Goal: Navigation & Orientation: Find specific page/section

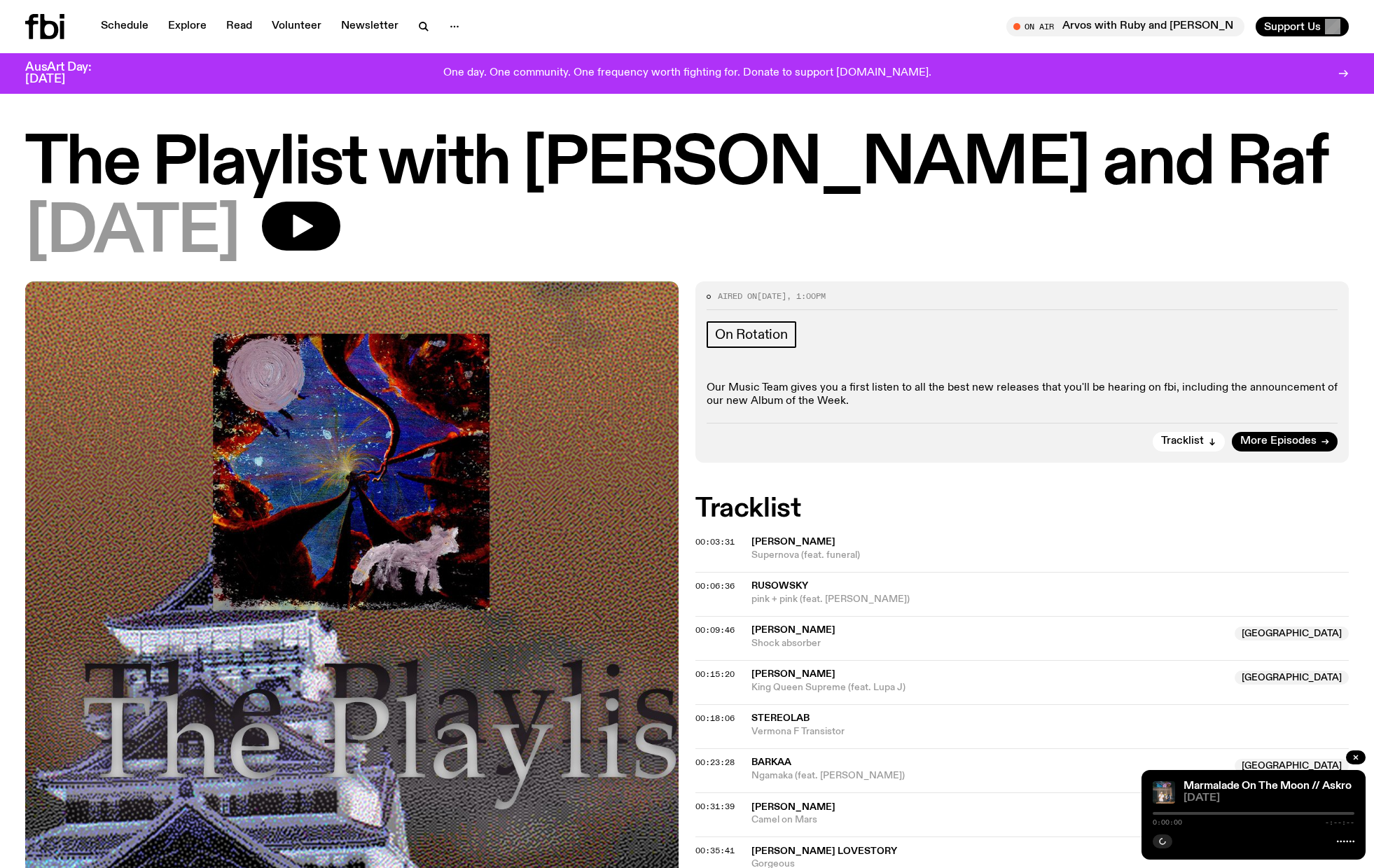
click at [52, 29] on icon at bounding box center [45, 27] width 39 height 25
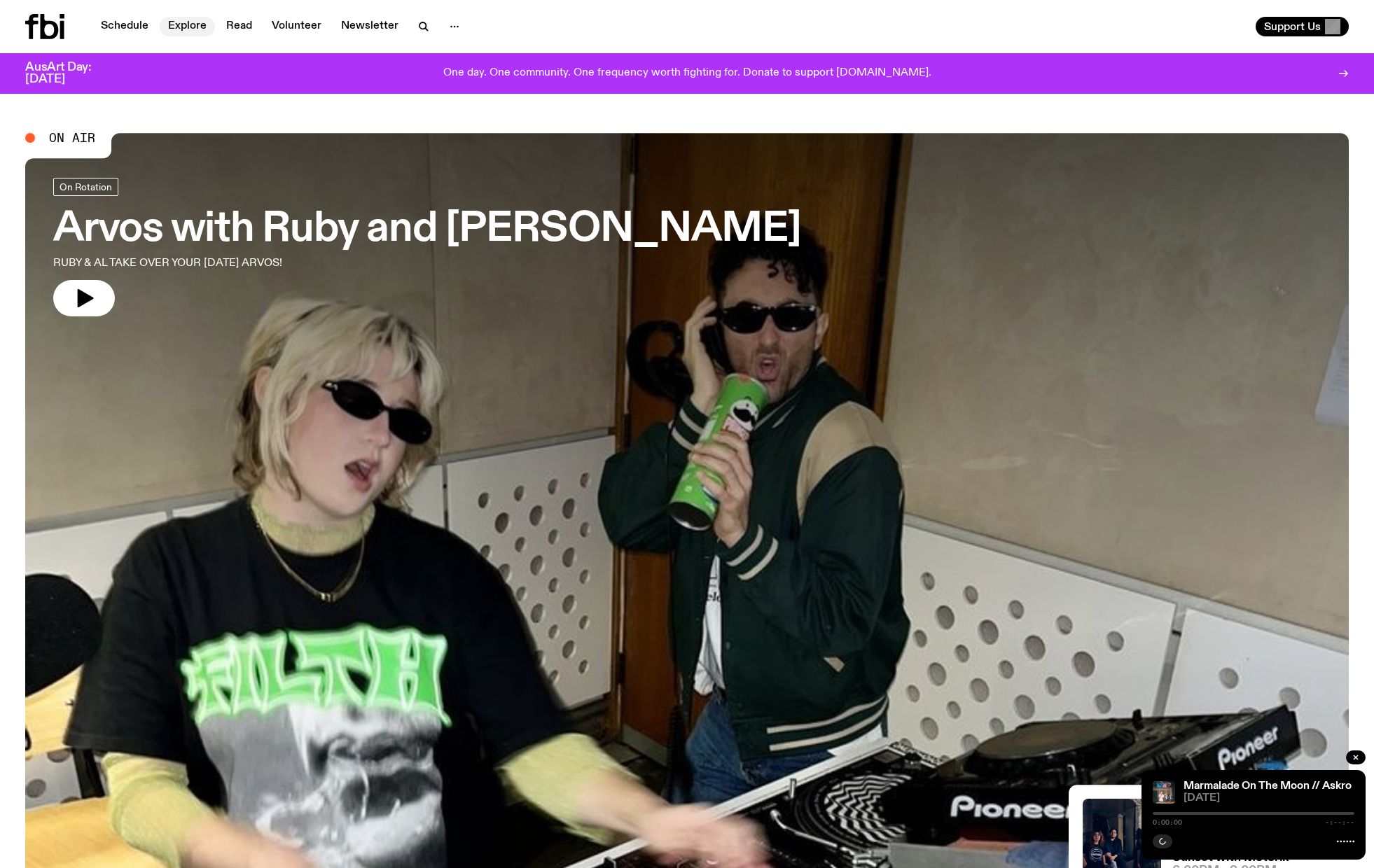
click at [184, 27] on link "Explore" at bounding box center [187, 27] width 55 height 20
click at [190, 23] on link "Explore" at bounding box center [187, 27] width 55 height 20
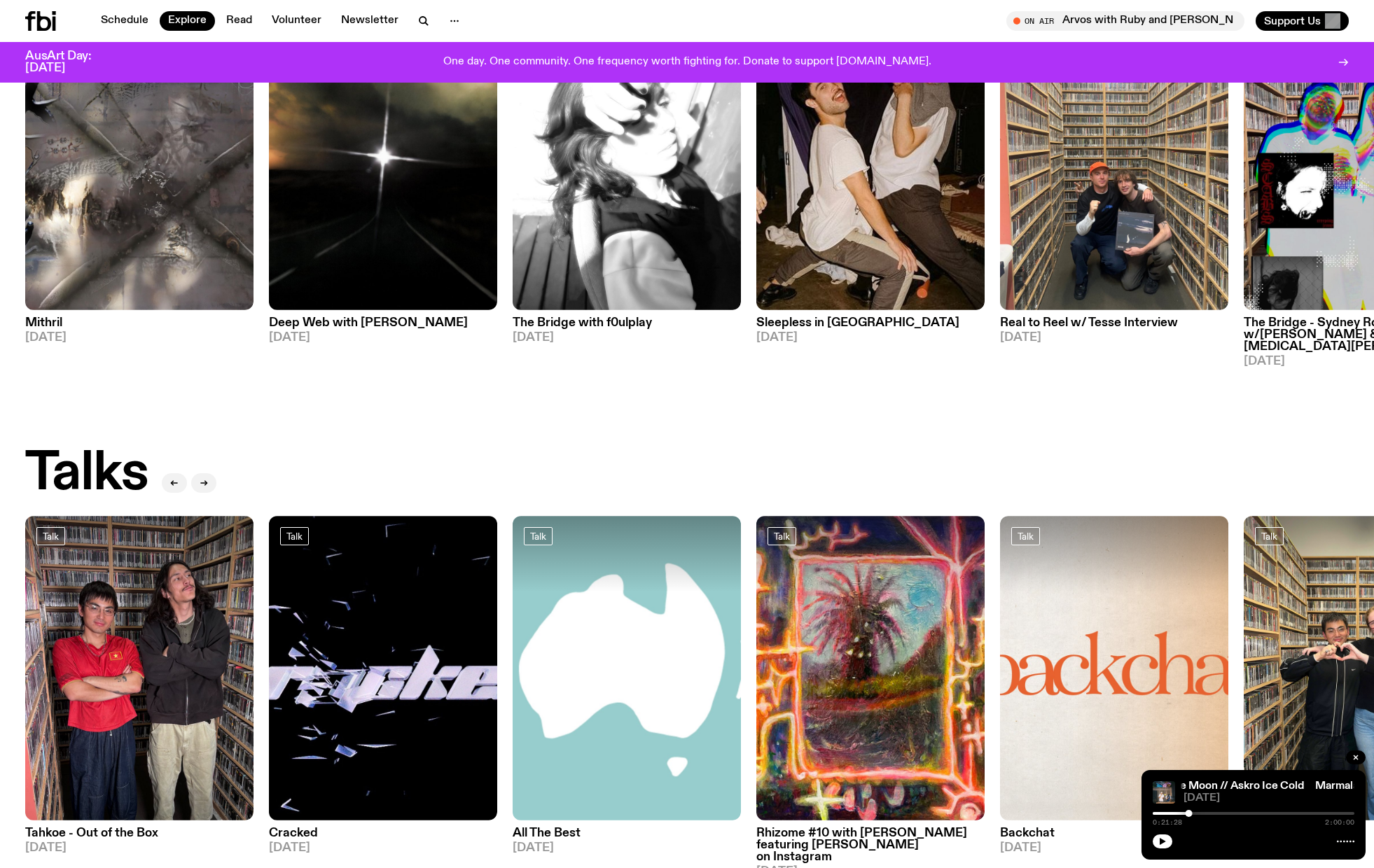
scroll to position [1082, 0]
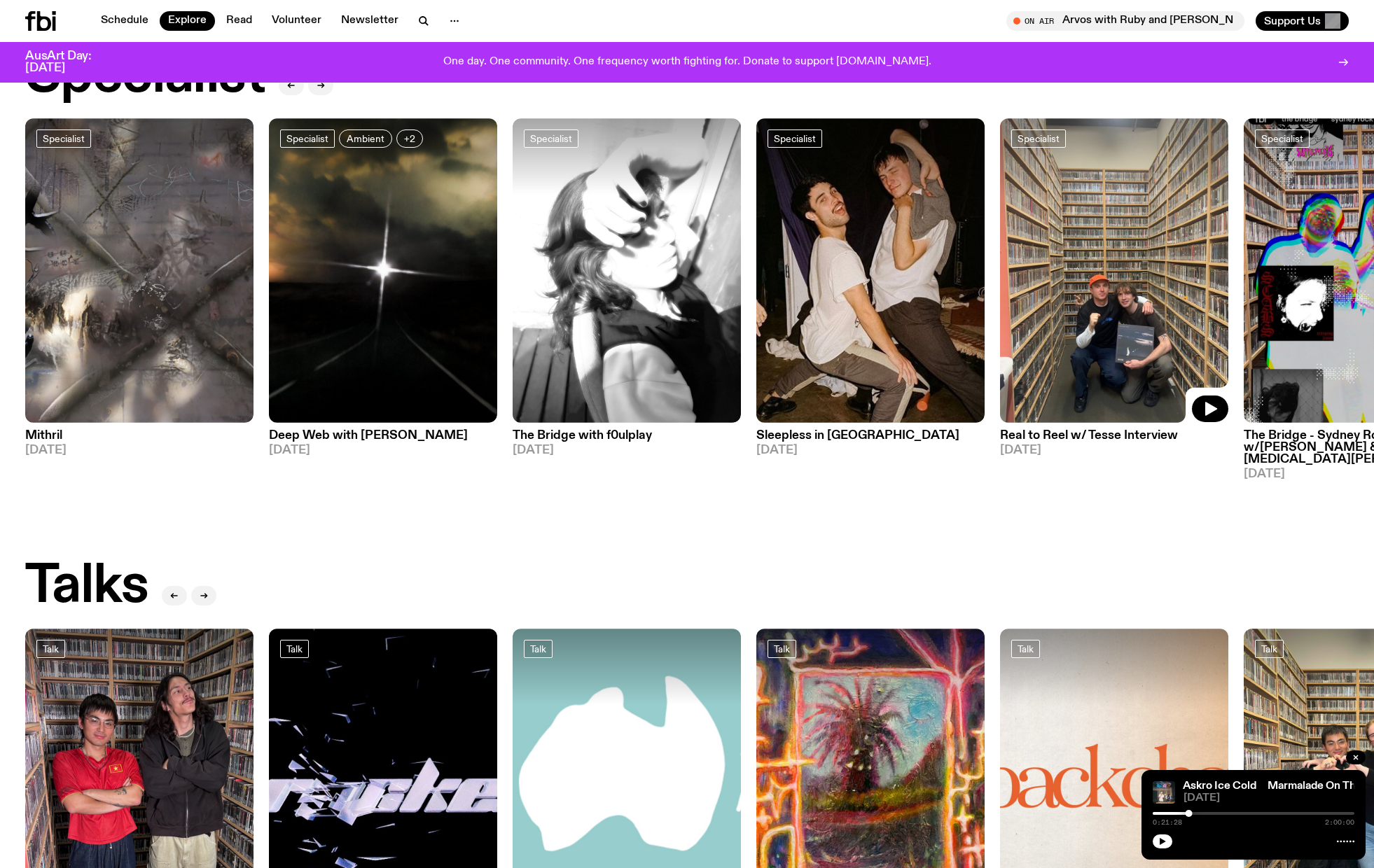
click at [1136, 346] on img at bounding box center [1114, 270] width 228 height 305
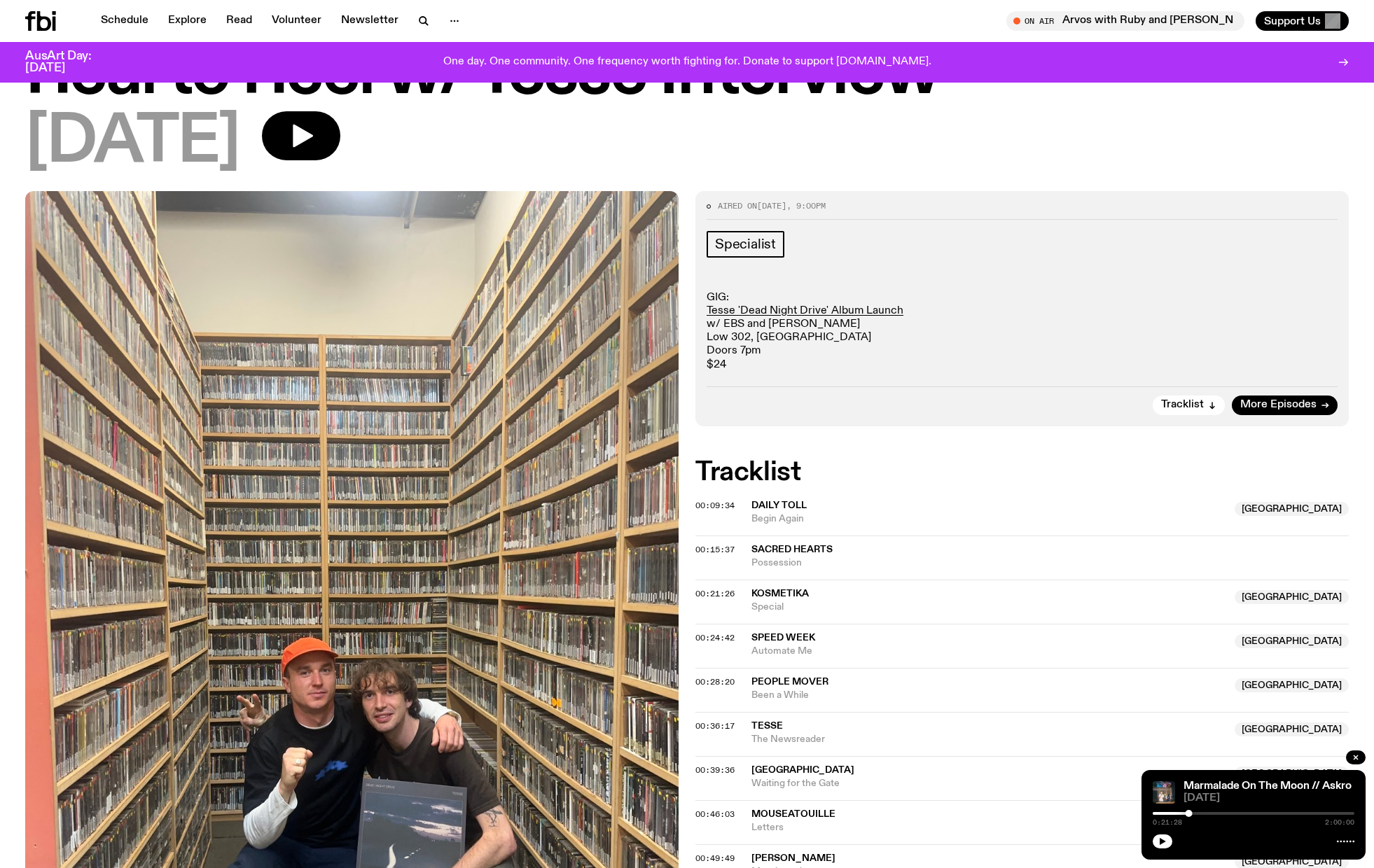
scroll to position [80, 0]
click at [1267, 404] on span "More Episodes" at bounding box center [1279, 404] width 76 height 11
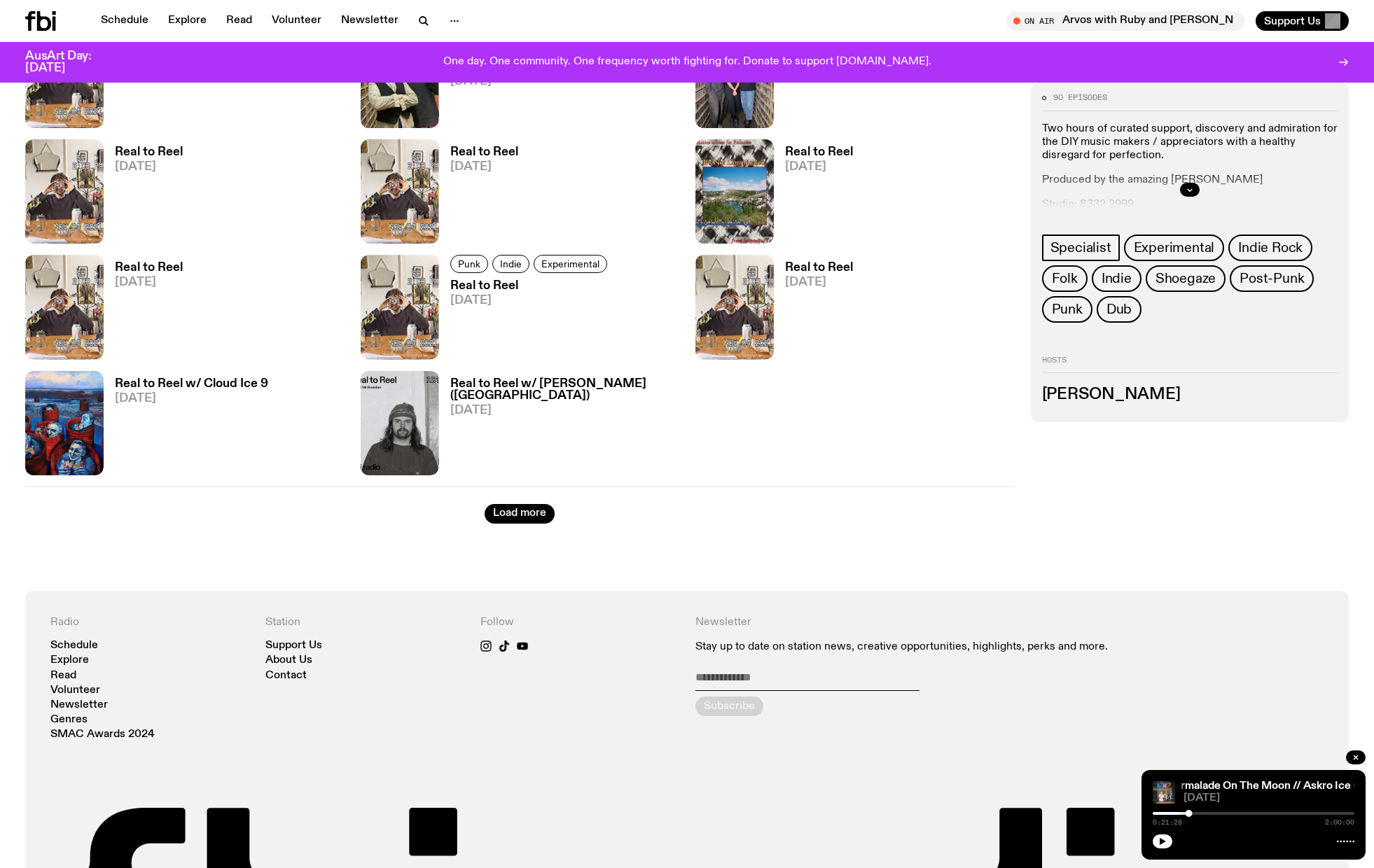
scroll to position [1723, 0]
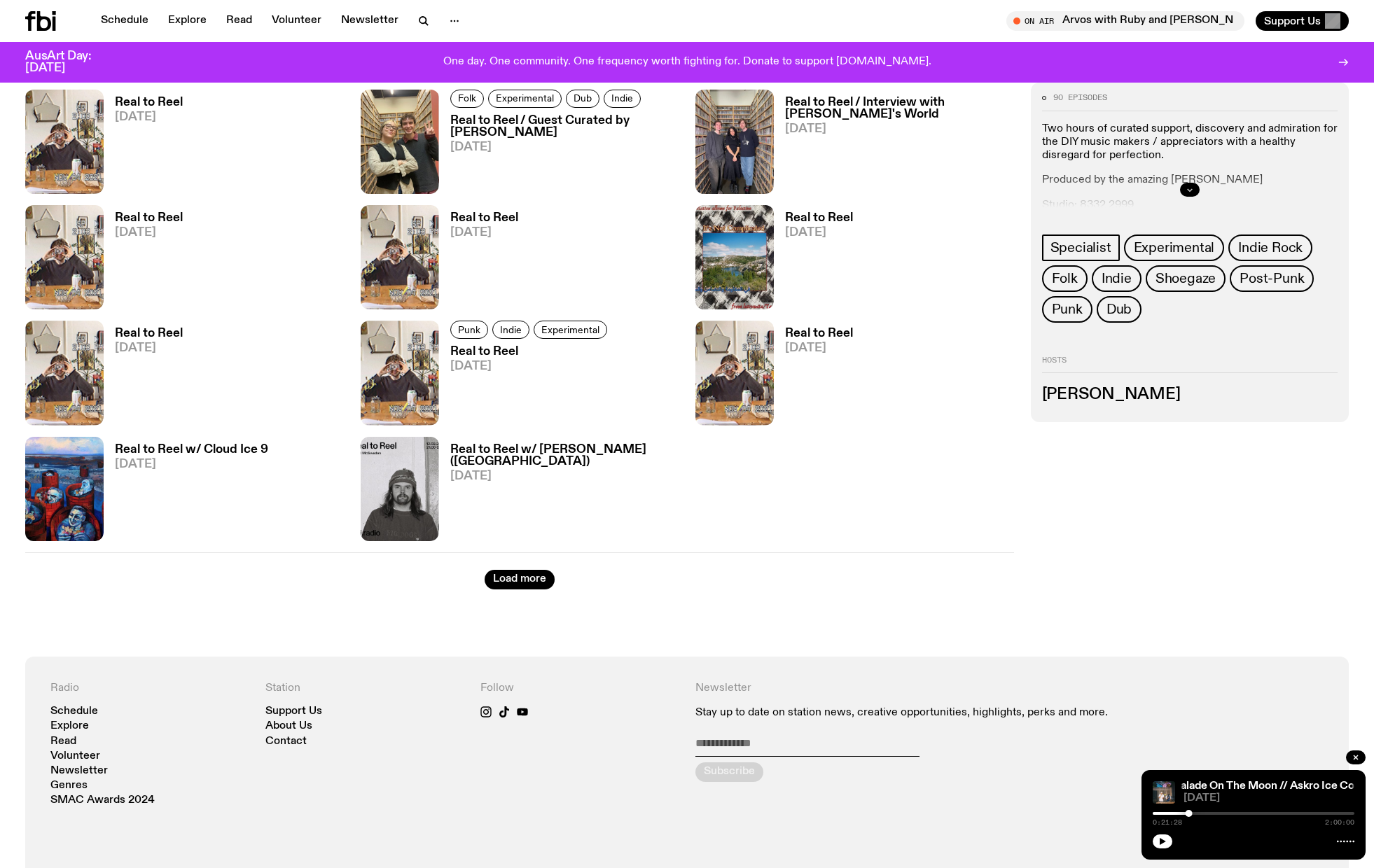
click at [1195, 189] on button "button" at bounding box center [1190, 189] width 20 height 14
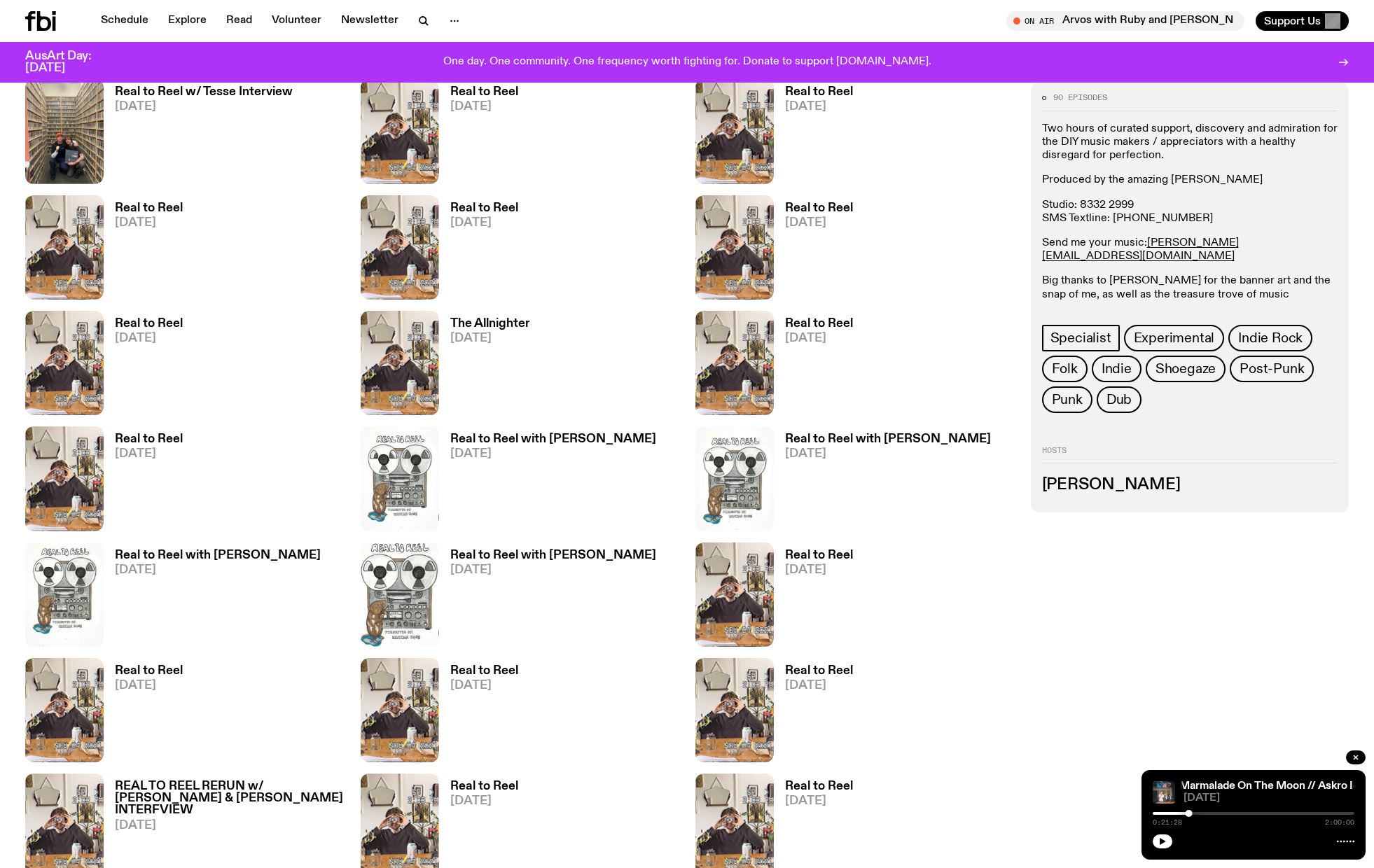
scroll to position [715, 0]
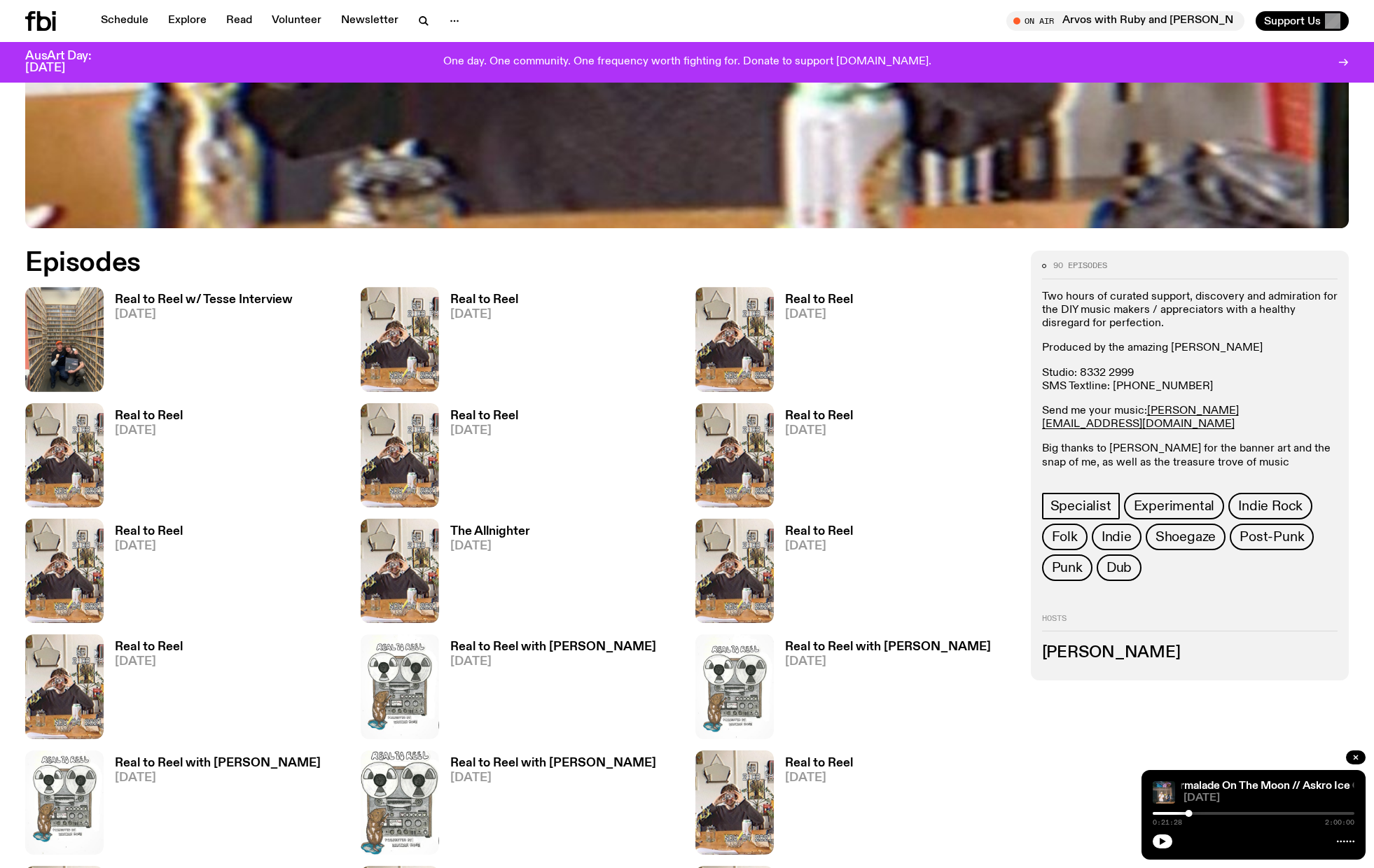
click at [494, 309] on span "[DATE]" at bounding box center [484, 315] width 68 height 12
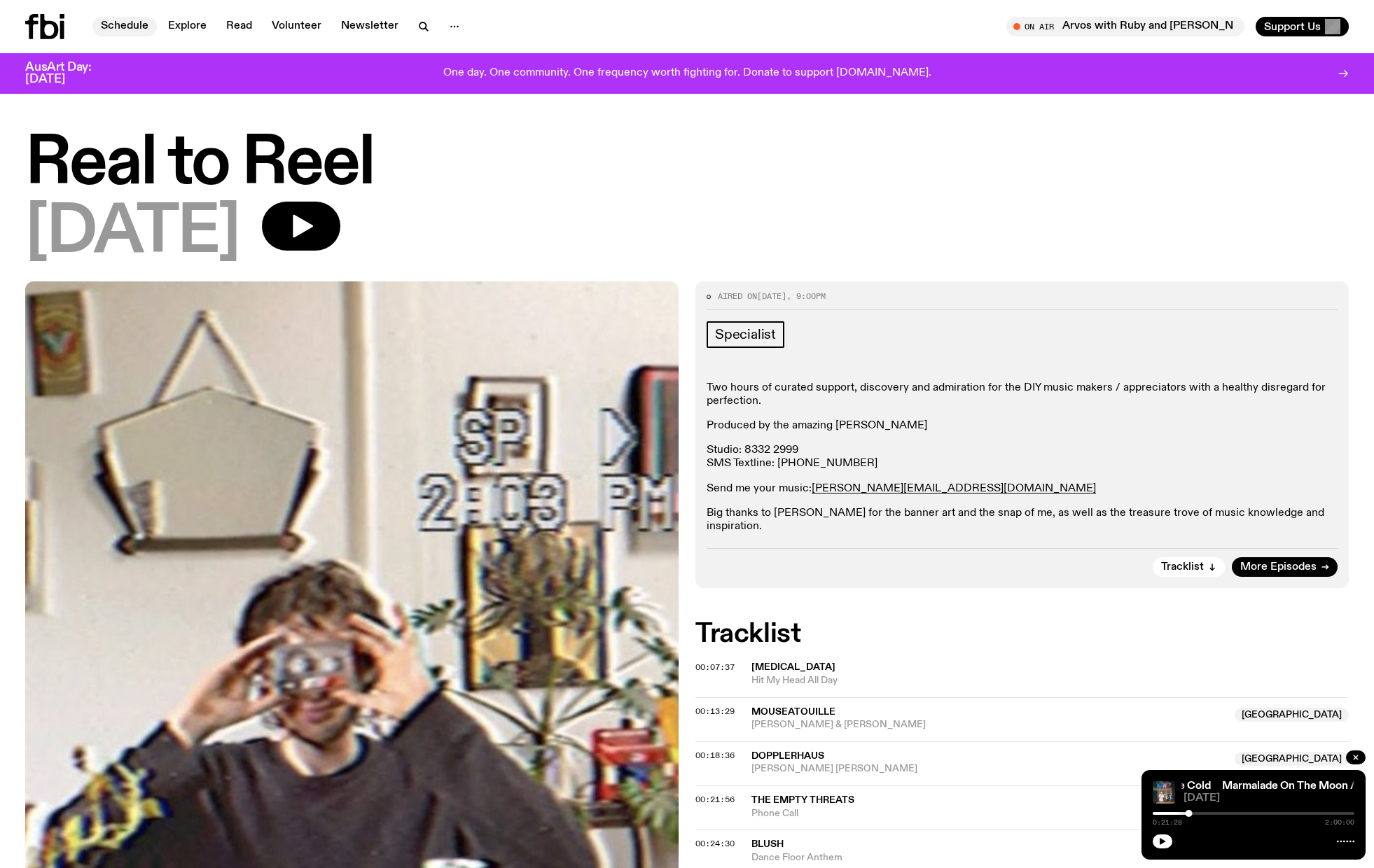
click at [98, 22] on link "Schedule" at bounding box center [124, 27] width 64 height 20
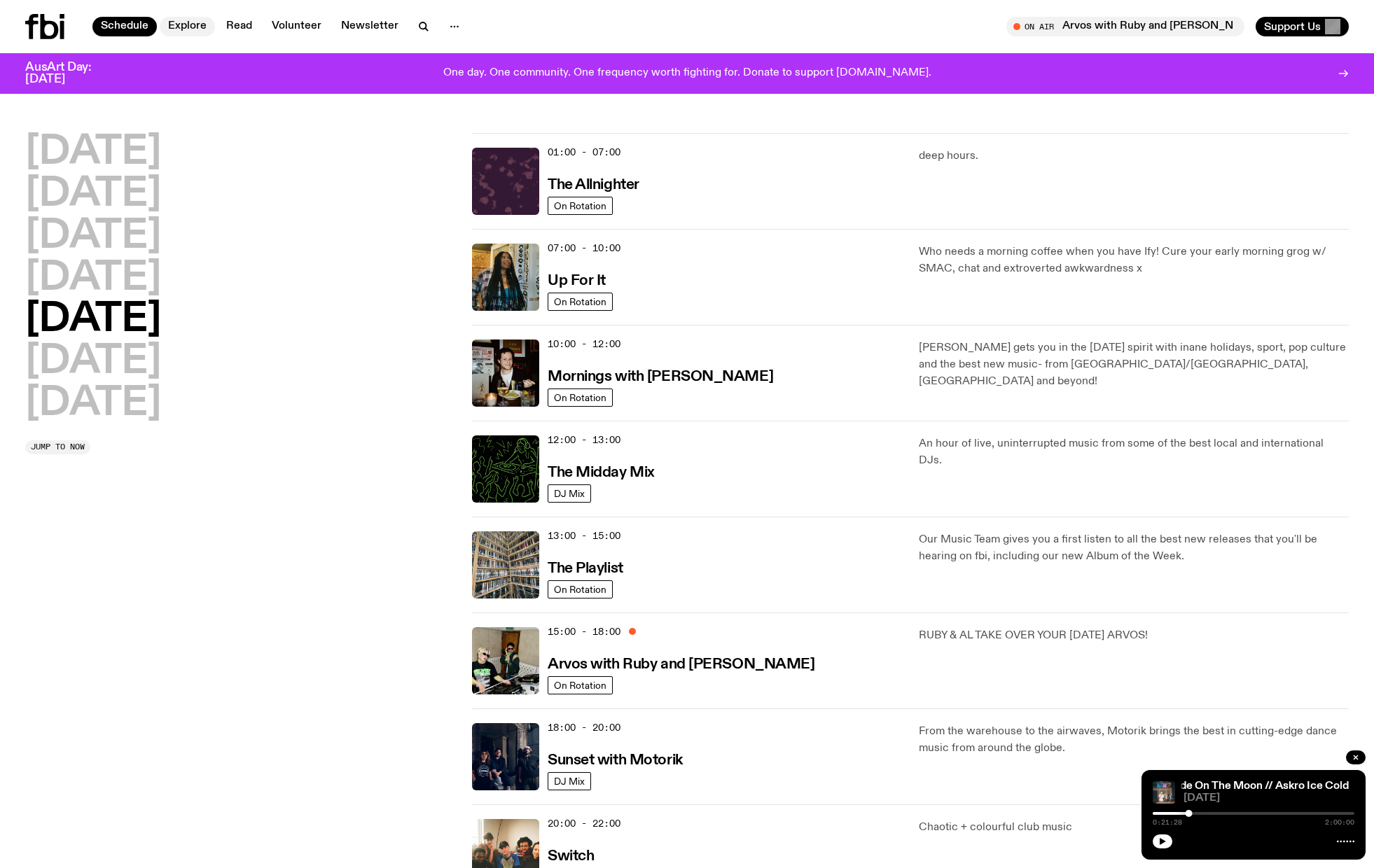
click at [192, 32] on link "Explore" at bounding box center [187, 27] width 55 height 20
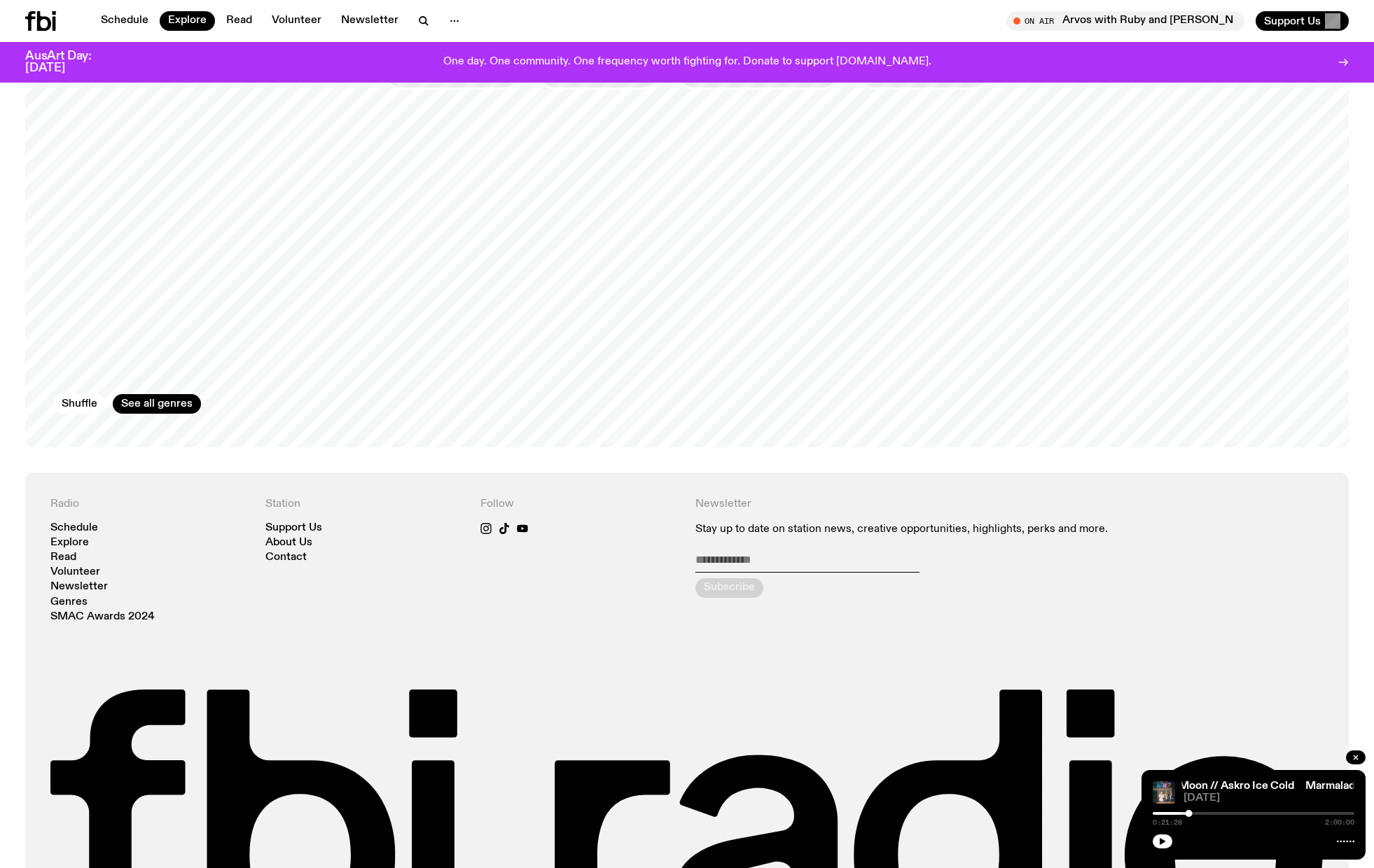
scroll to position [2590, 0]
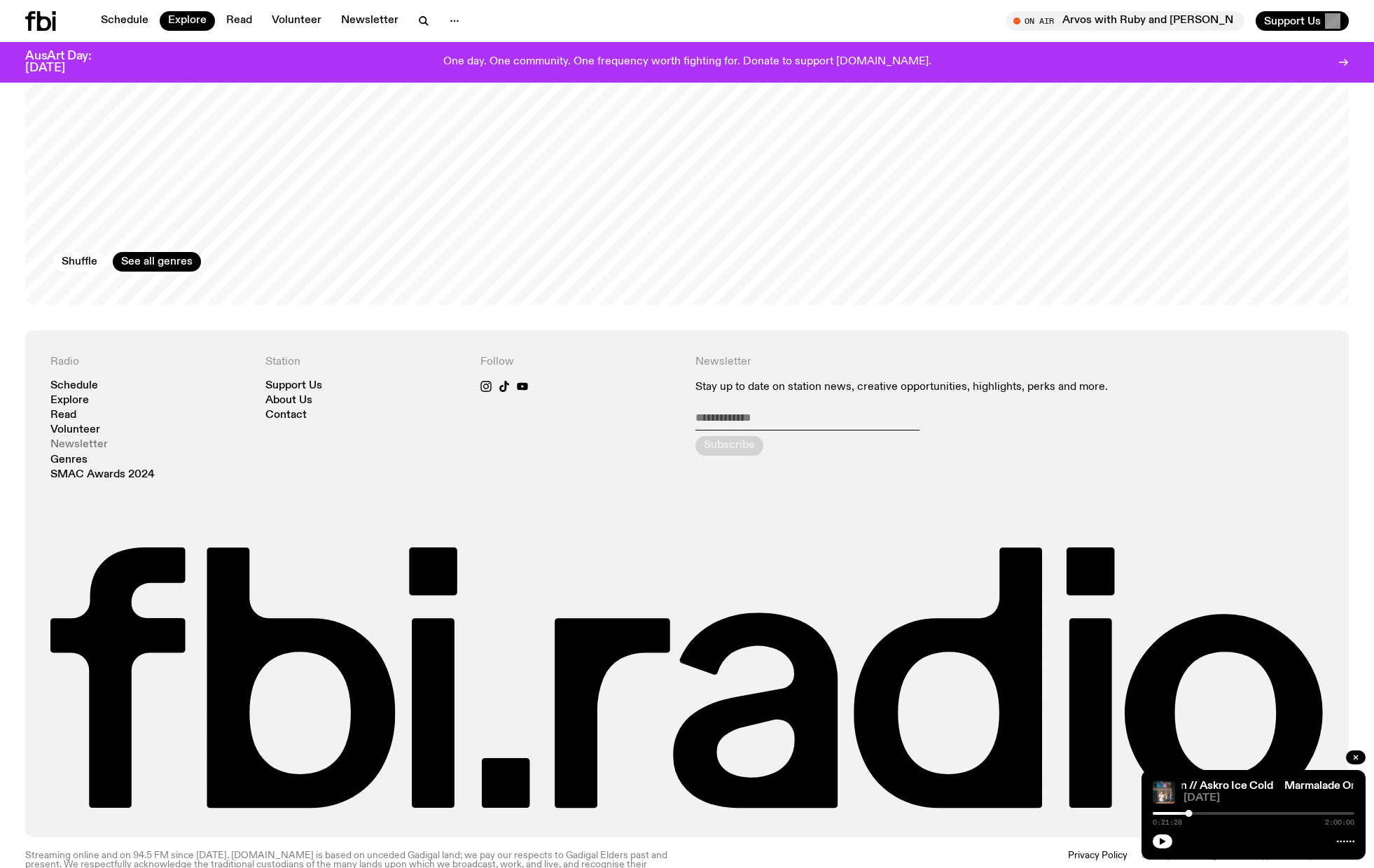
click at [93, 440] on link "Newsletter" at bounding box center [78, 445] width 57 height 11
